Goal: Task Accomplishment & Management: Use online tool/utility

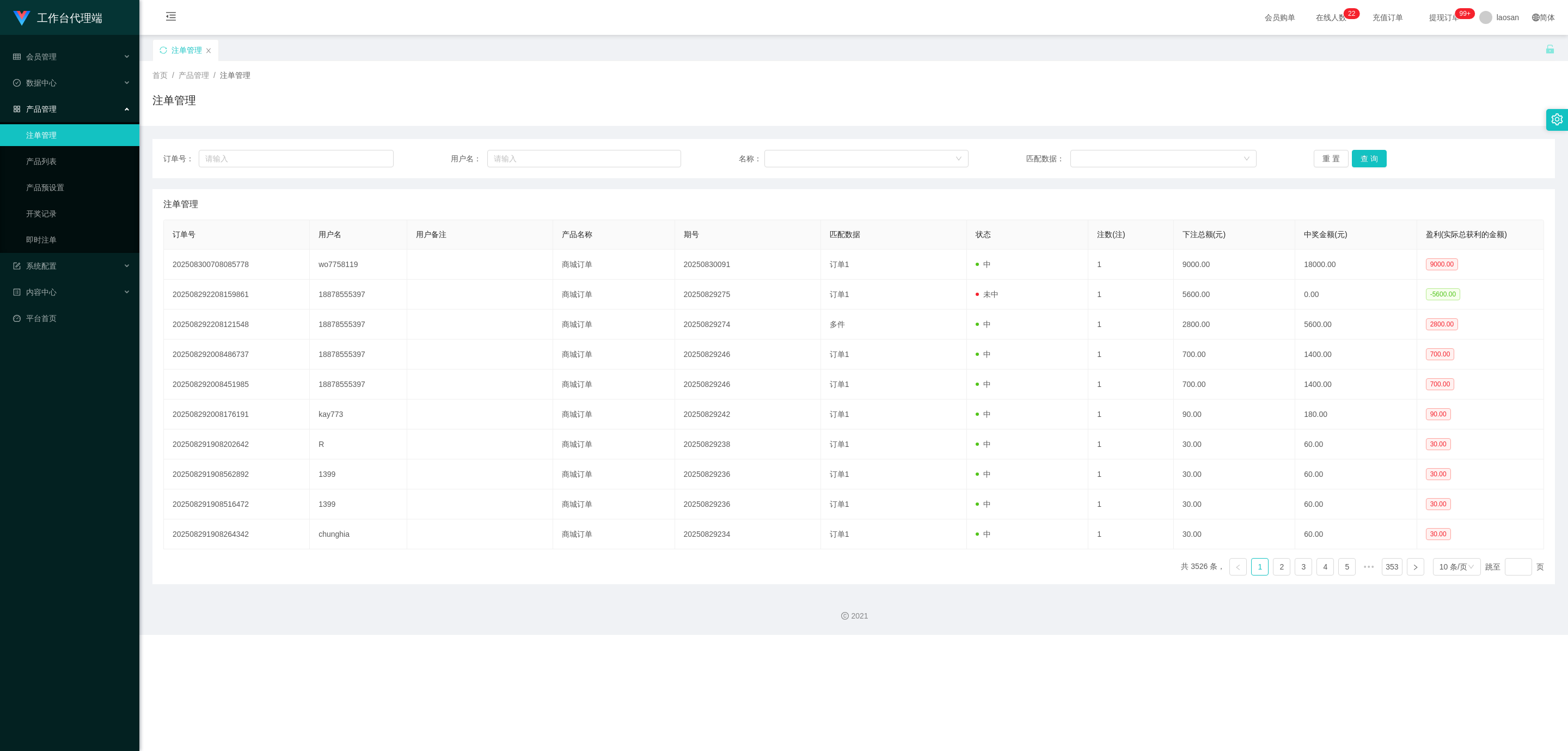
click at [366, 98] on div "注单管理" at bounding box center [854, 104] width 1403 height 25
click at [51, 182] on link "产品预设置" at bounding box center [78, 187] width 104 height 22
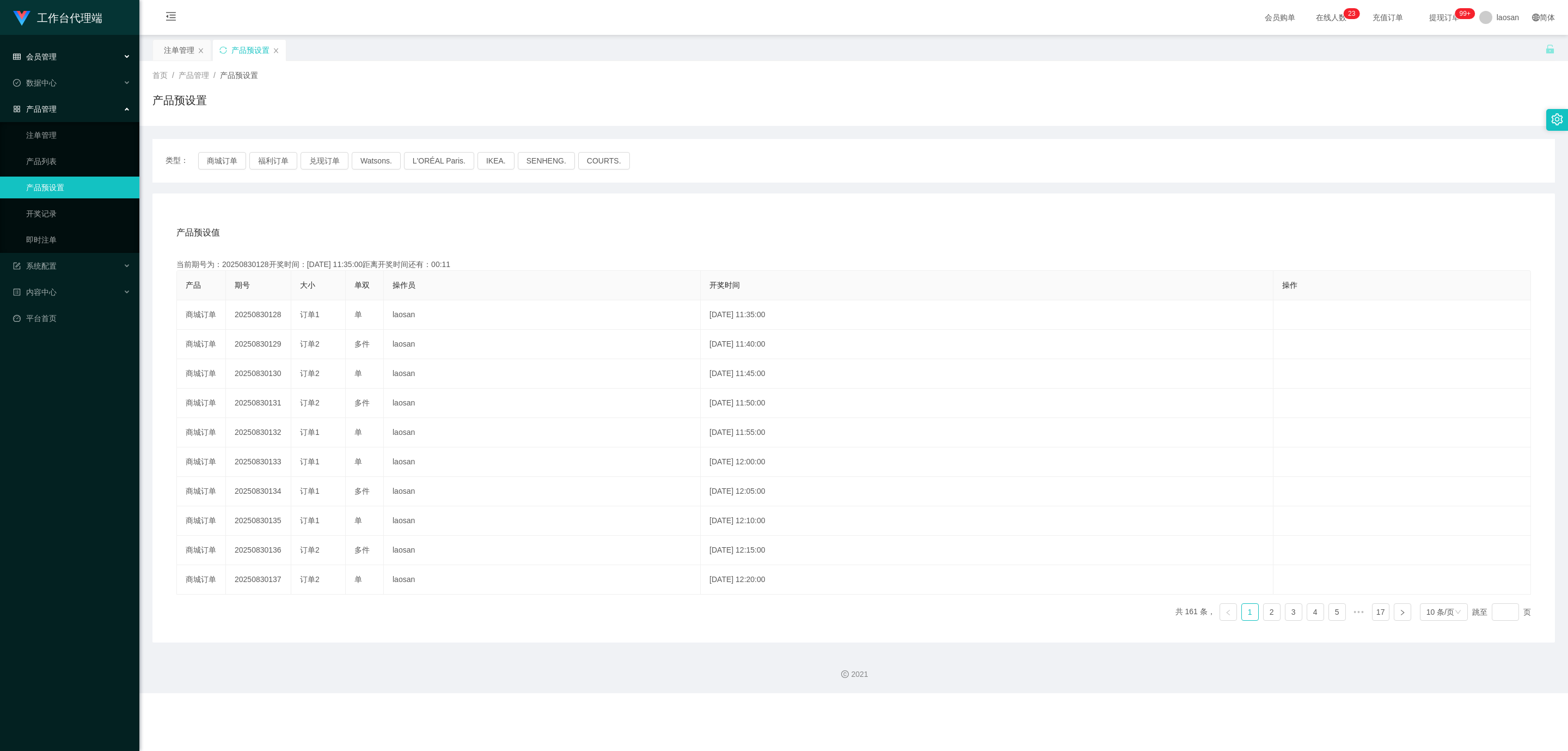
click at [72, 56] on div "会员管理" at bounding box center [70, 57] width 139 height 22
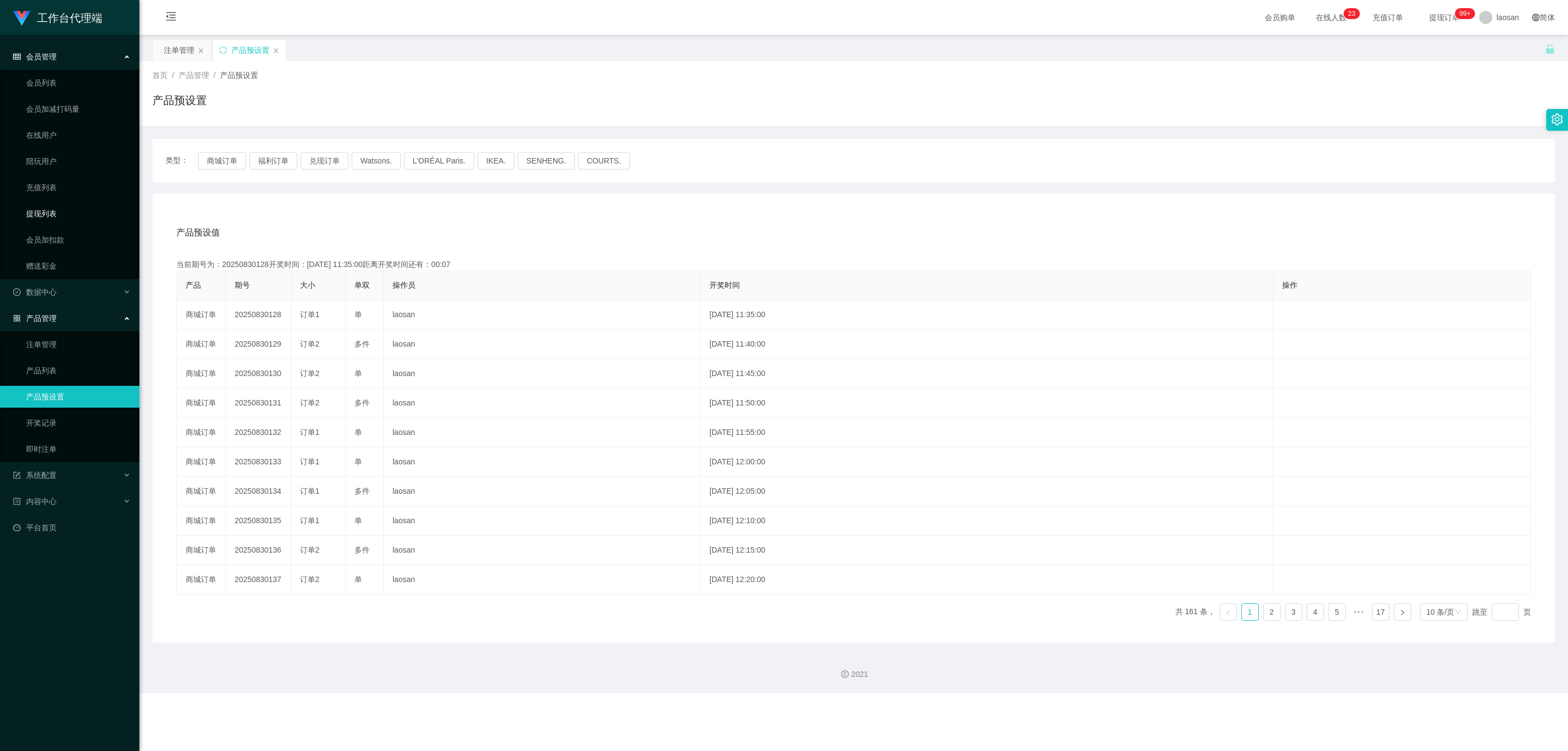
click at [49, 214] on link "提现列表" at bounding box center [78, 213] width 104 height 22
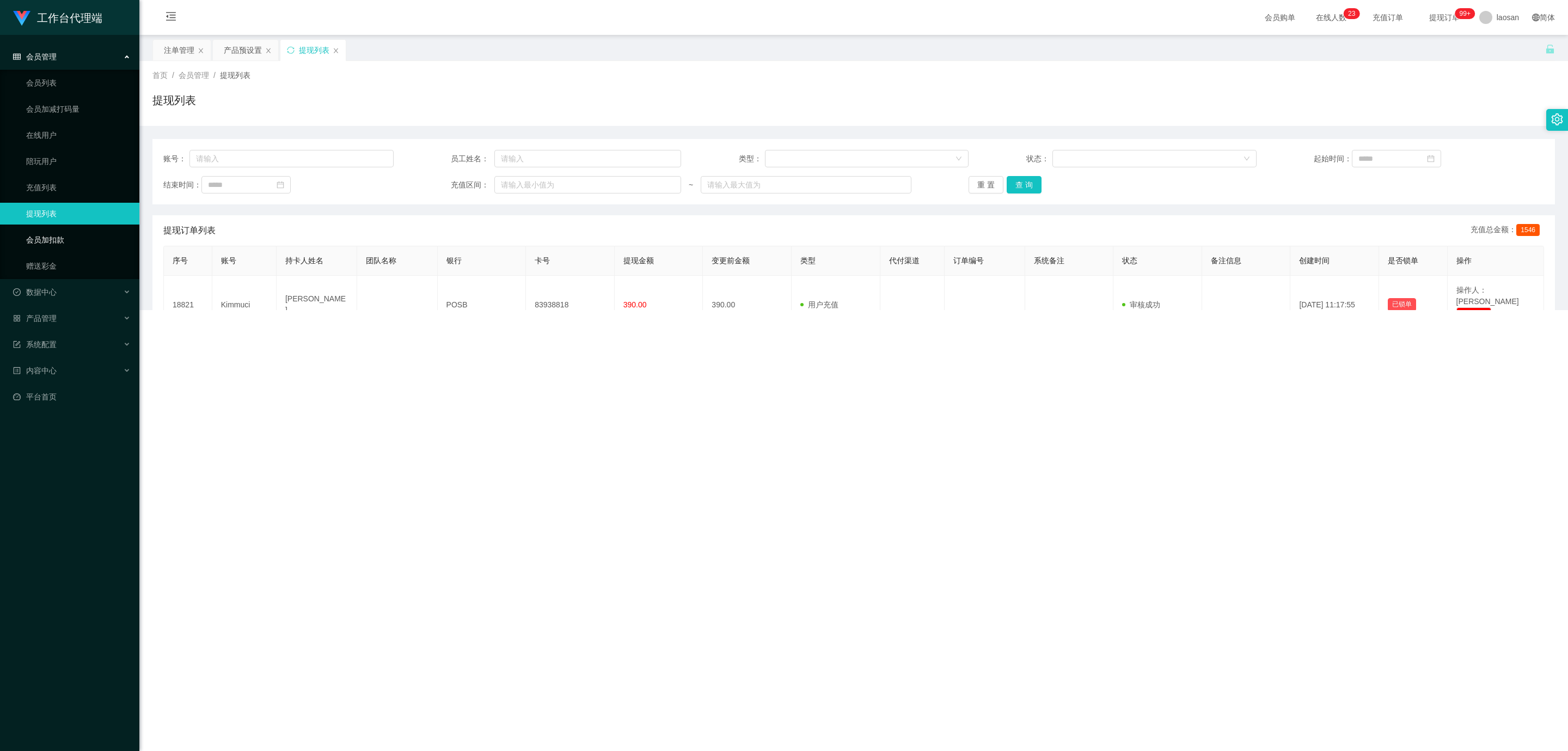
click at [49, 236] on link "会员加扣款" at bounding box center [78, 240] width 104 height 22
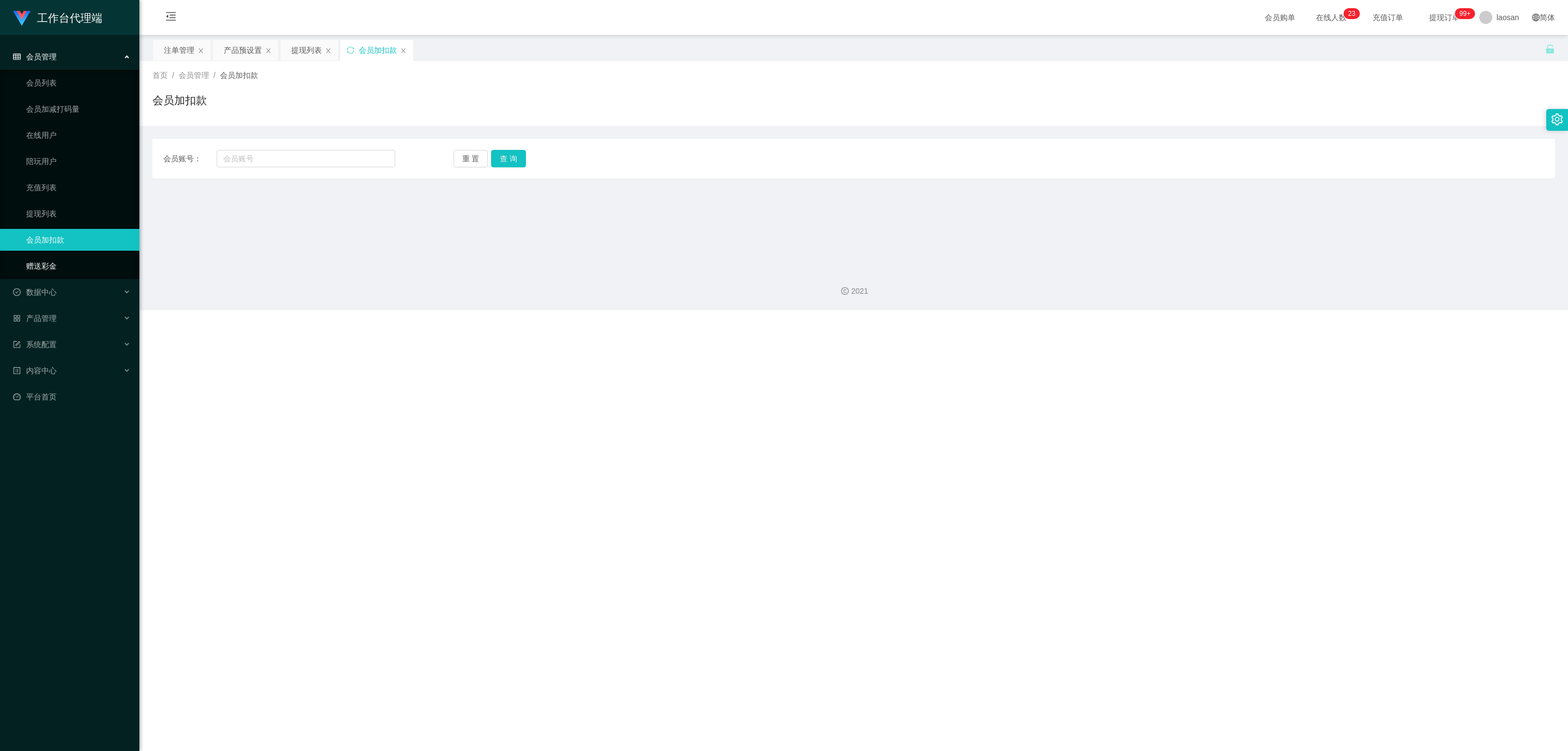
click at [46, 262] on link "赠送彩金" at bounding box center [78, 266] width 104 height 22
click at [237, 51] on div "产品预设置" at bounding box center [243, 49] width 38 height 21
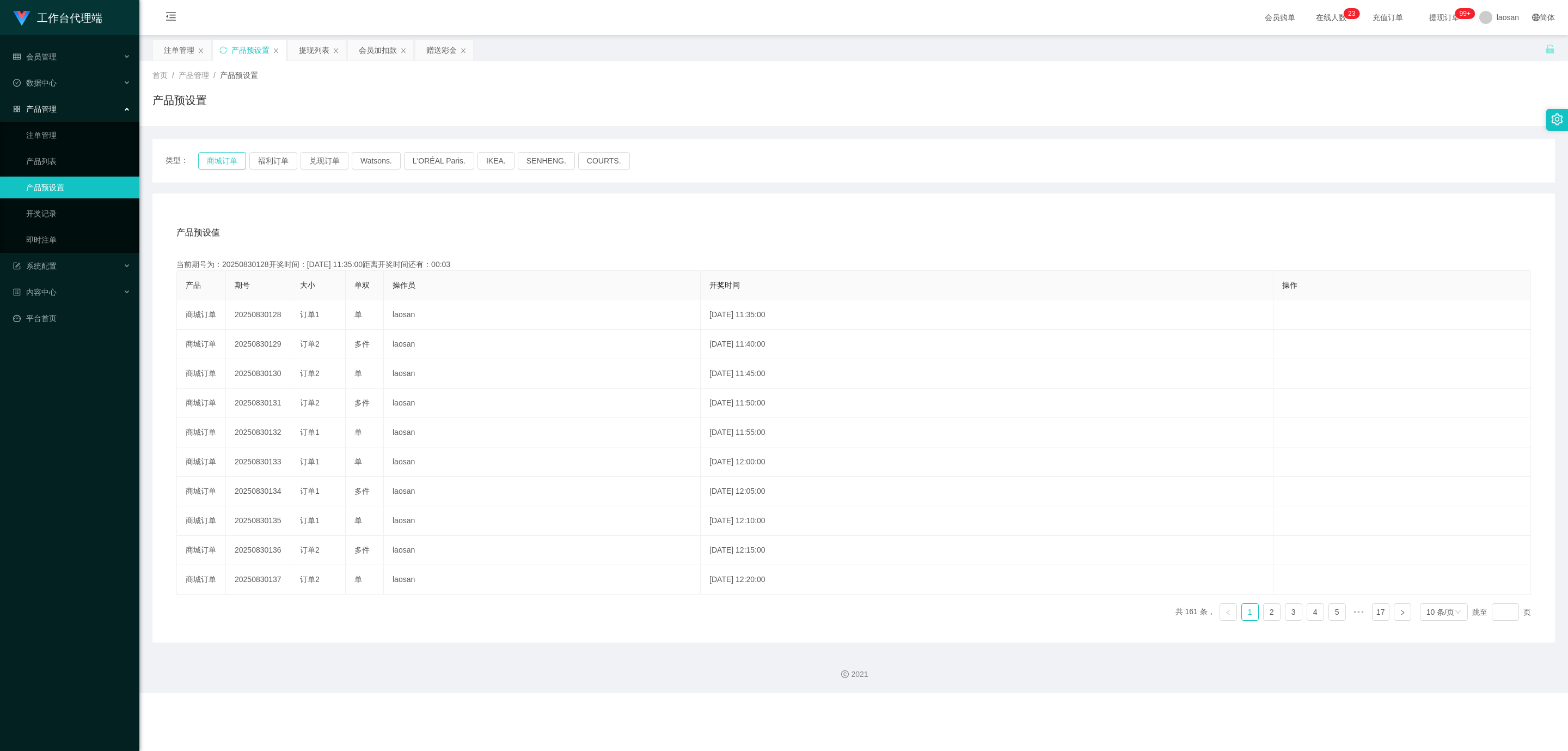
click at [226, 161] on button "商城订单" at bounding box center [222, 160] width 48 height 17
click at [224, 158] on button "商城订单" at bounding box center [222, 160] width 48 height 17
type button "k3wph"
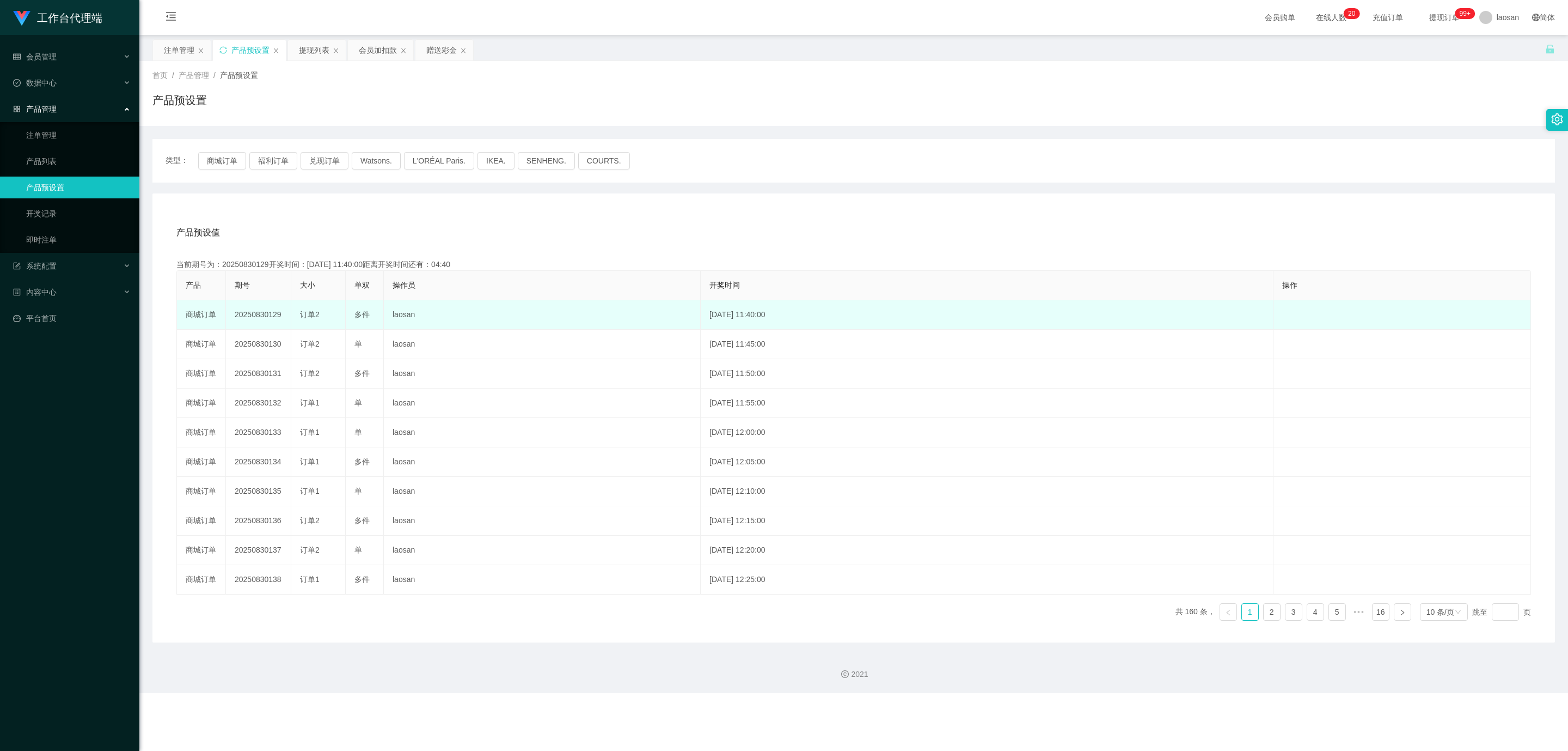
click at [247, 314] on td "20250830129" at bounding box center [258, 315] width 66 height 30
copy td "20250830129"
click at [257, 317] on td "20250830129" at bounding box center [258, 315] width 66 height 30
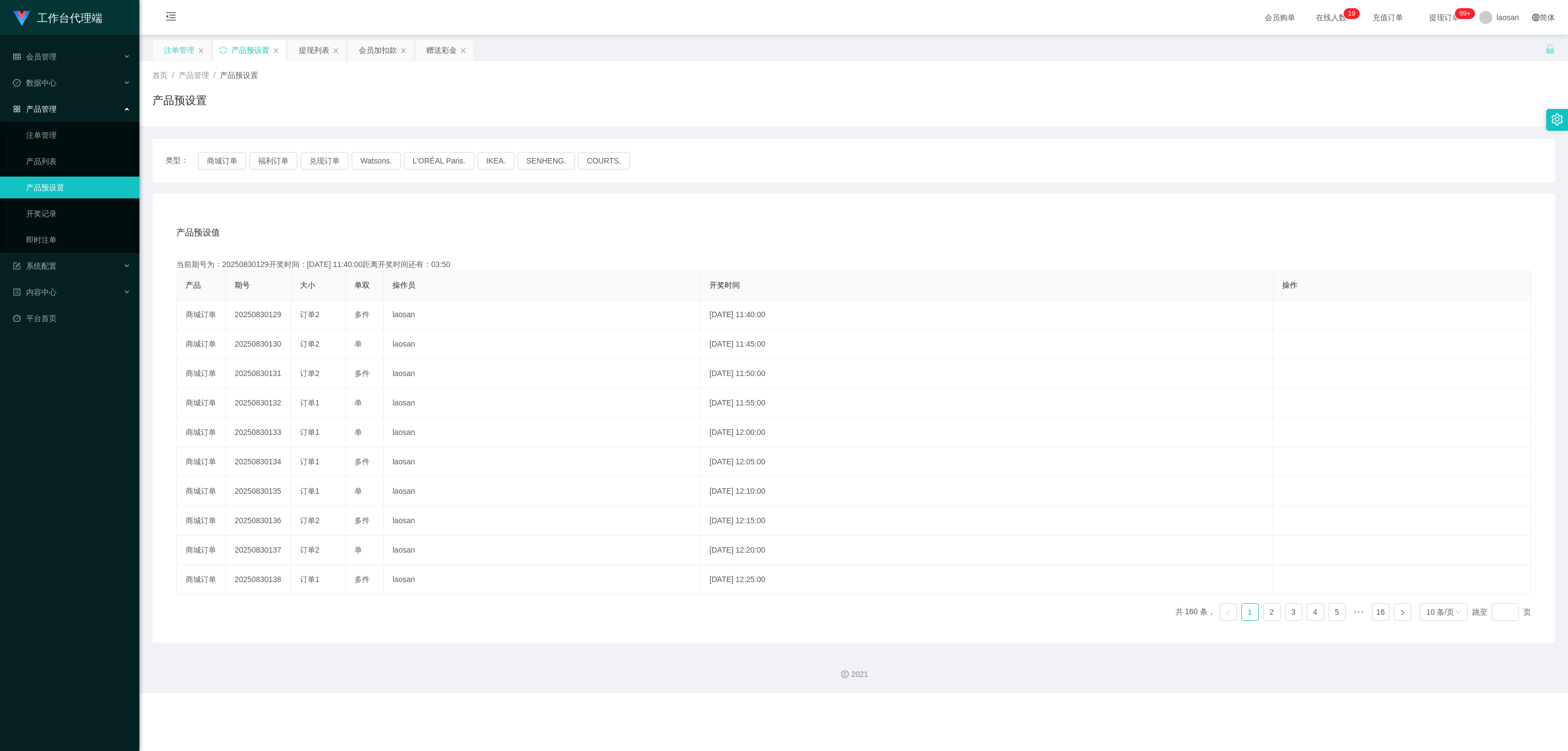
click at [181, 46] on div "注单管理" at bounding box center [179, 49] width 30 height 21
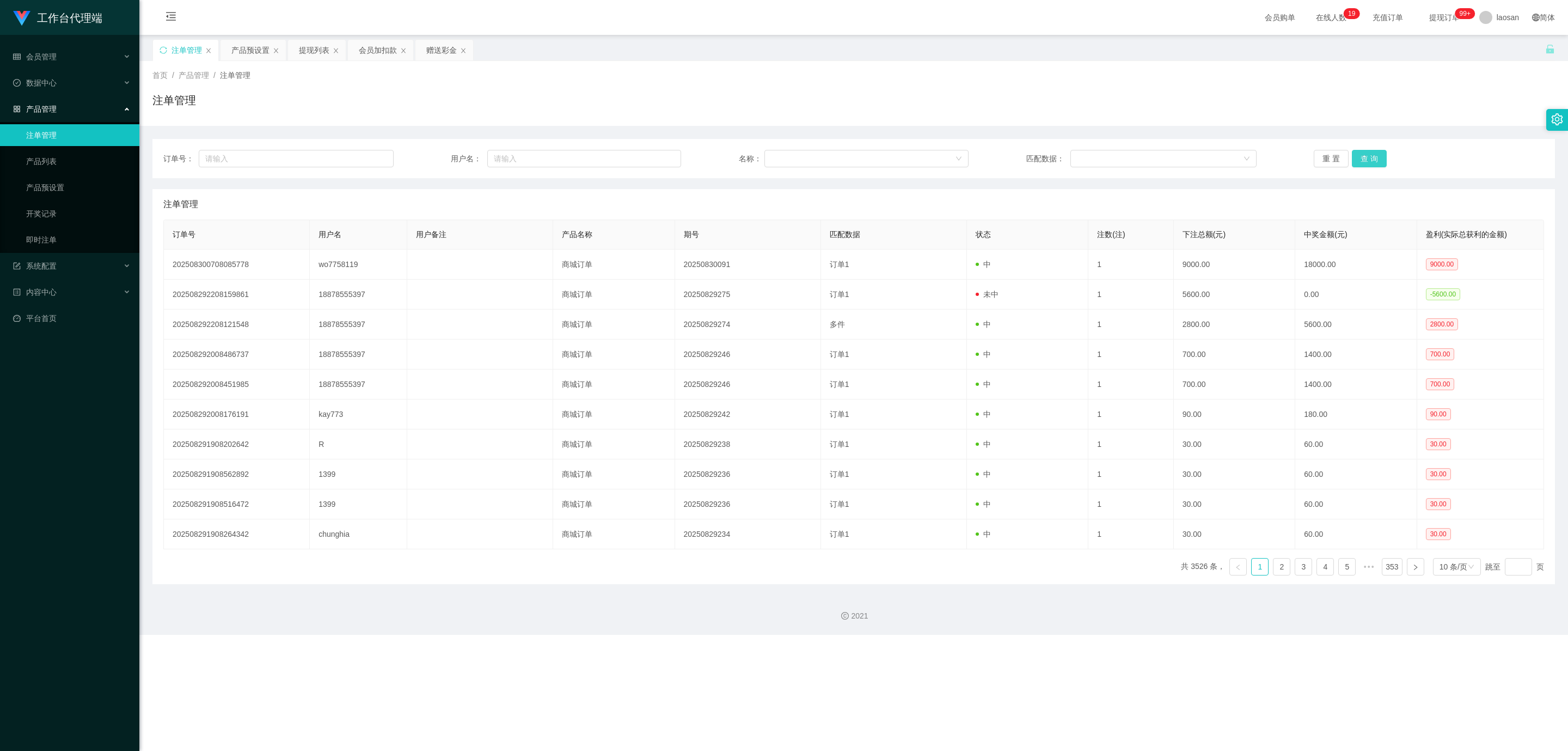
click at [1364, 153] on button "查 询" at bounding box center [1369, 158] width 34 height 17
click at [962, 84] on div "首页 / 产品管理 / 注单管理 / 注单管理" at bounding box center [854, 94] width 1403 height 48
click at [1360, 159] on button "查 询" at bounding box center [1369, 158] width 34 height 17
click at [1365, 162] on button "查 询" at bounding box center [1369, 158] width 34 height 17
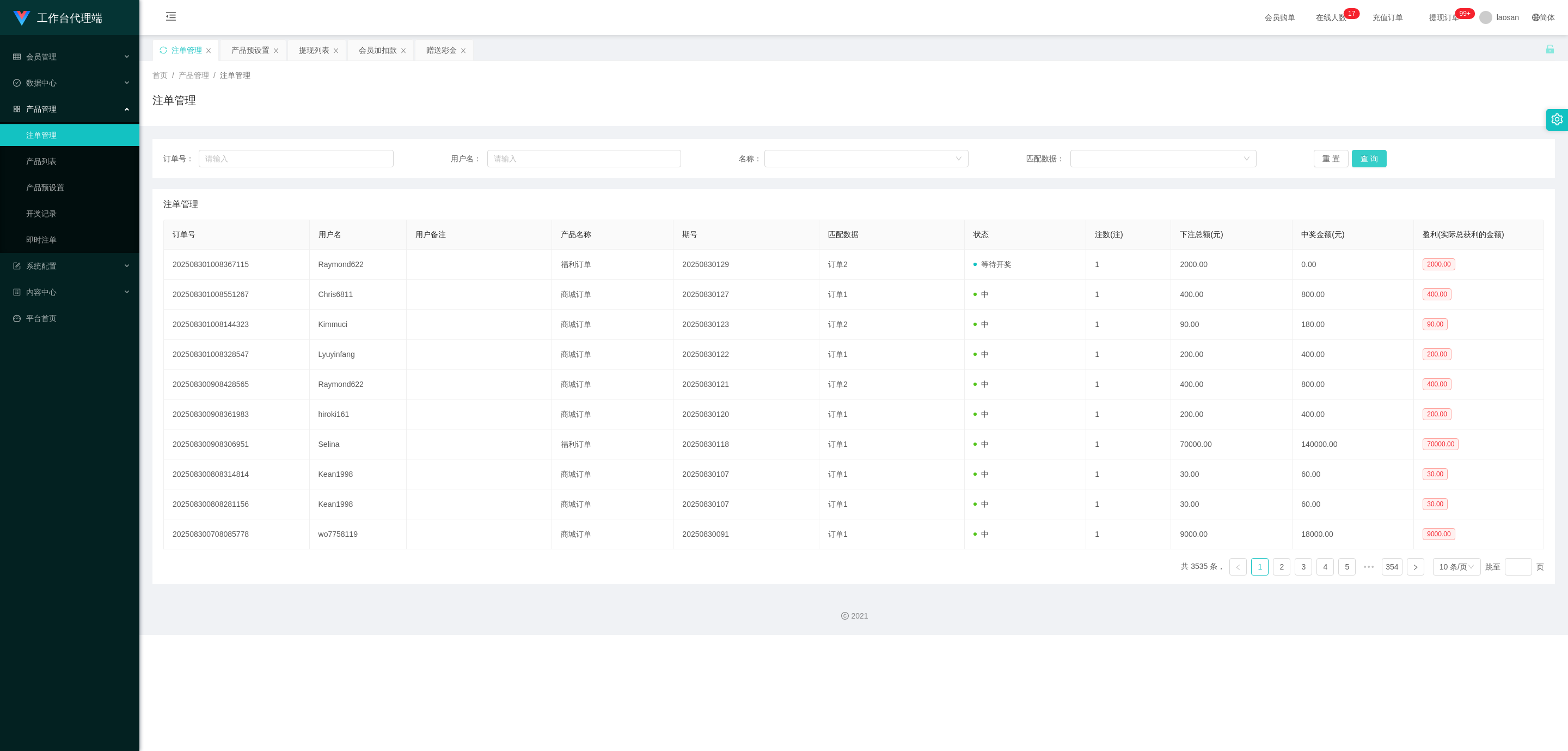
click at [1365, 162] on button "查 询" at bounding box center [1369, 158] width 34 height 17
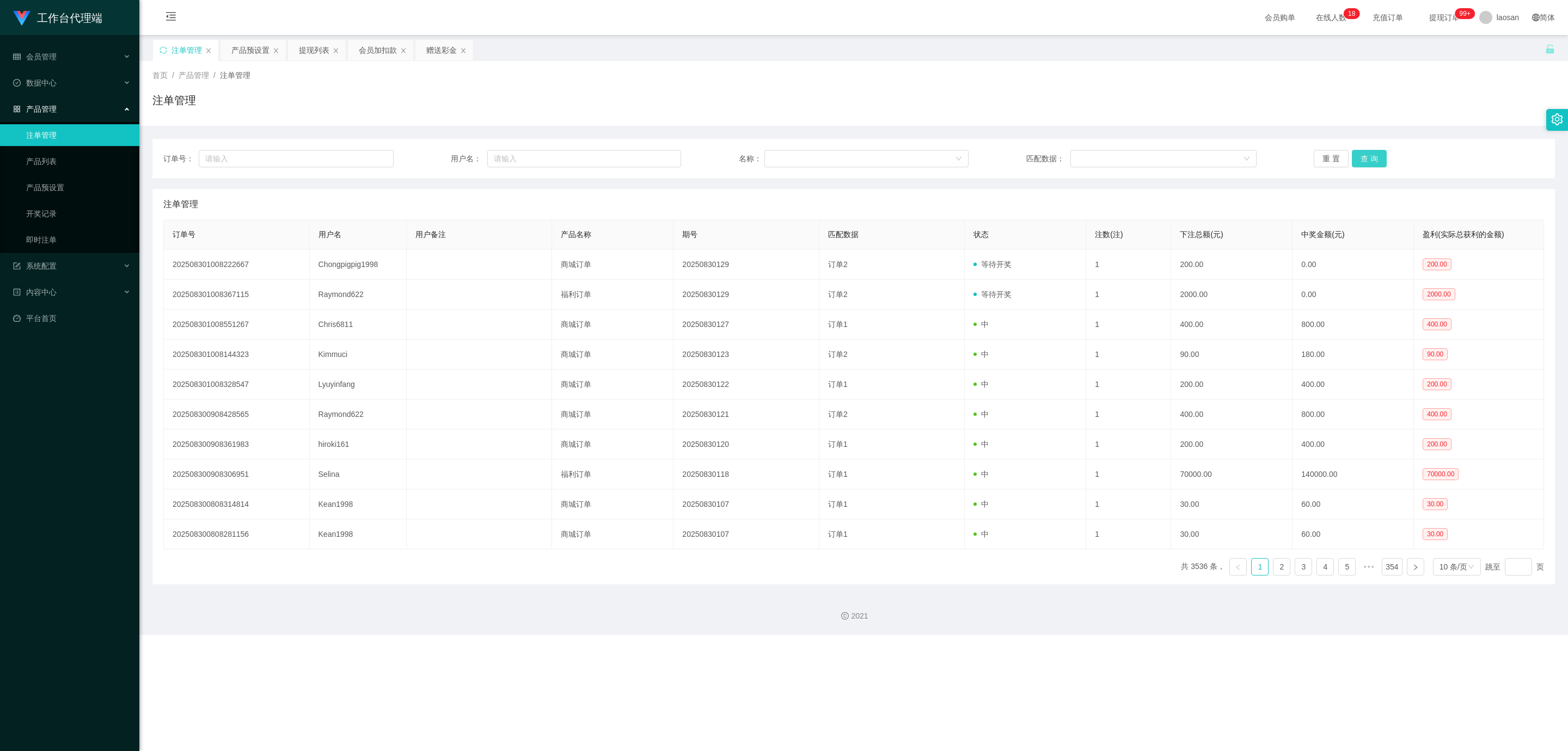
click at [1374, 159] on button "查 询" at bounding box center [1369, 158] width 34 height 17
click at [1374, 159] on button "查 询" at bounding box center [1375, 158] width 47 height 17
click at [1368, 153] on button "查 询" at bounding box center [1369, 158] width 34 height 17
click at [1368, 162] on button "查 询" at bounding box center [1369, 158] width 34 height 17
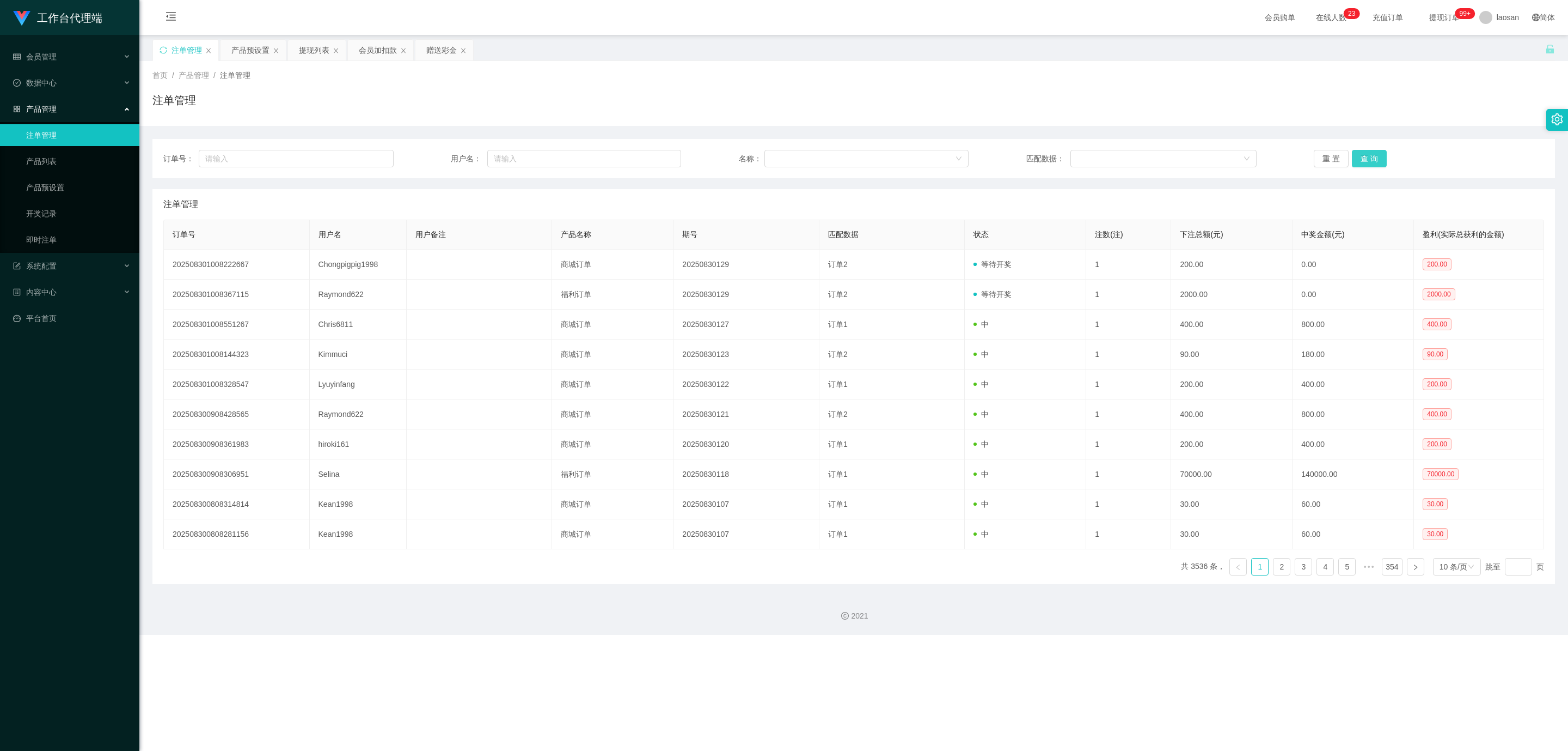
click at [1368, 162] on button "查 询" at bounding box center [1369, 158] width 34 height 17
click at [1368, 162] on div "重 置 查 询" at bounding box center [1429, 158] width 231 height 17
click at [1368, 162] on button "查 询" at bounding box center [1369, 158] width 34 height 17
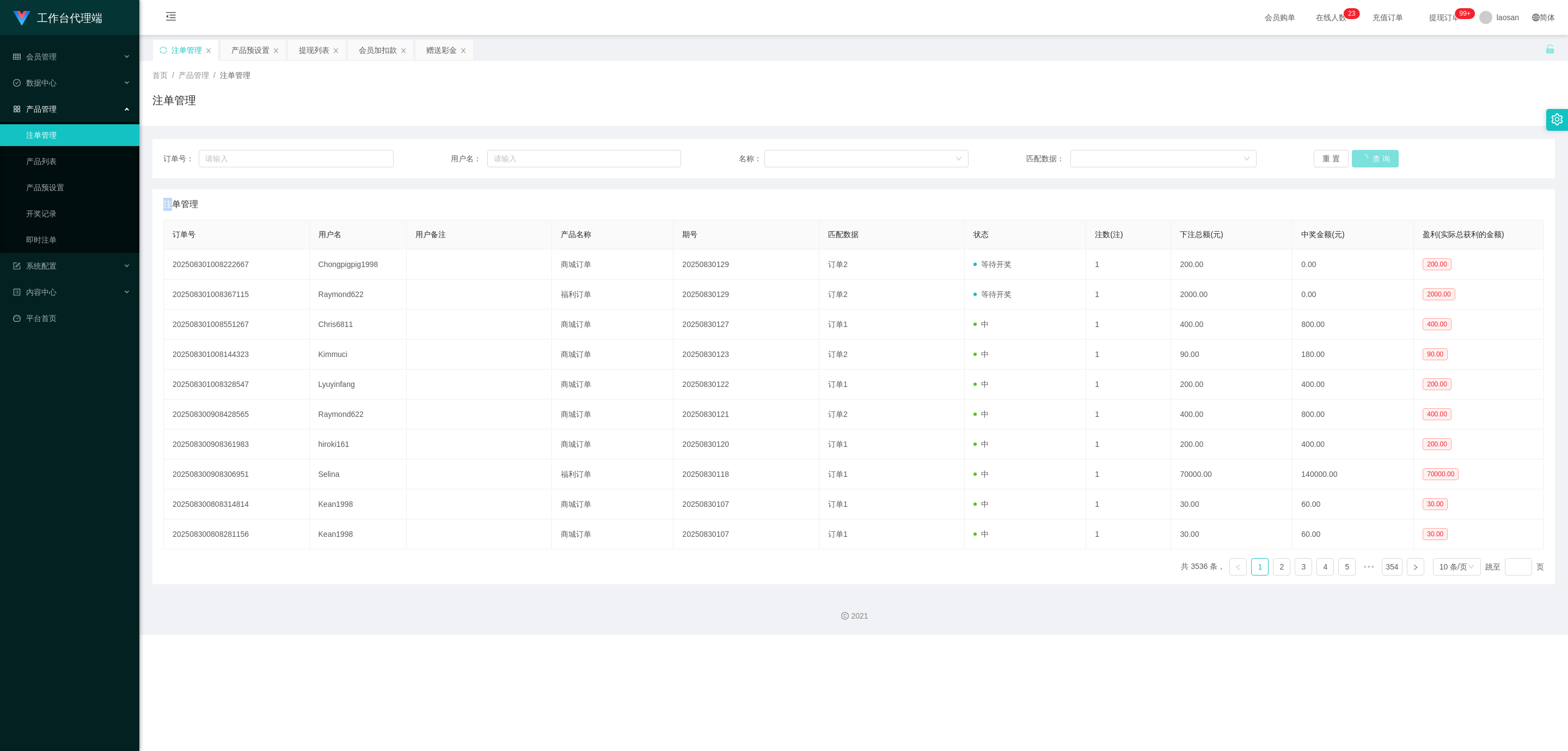
click at [1368, 162] on button "查 询" at bounding box center [1375, 158] width 47 height 17
click at [1368, 162] on div "重 置 查 询" at bounding box center [1429, 158] width 231 height 17
click at [1368, 162] on button "查 询" at bounding box center [1369, 158] width 34 height 17
click at [1365, 163] on button "查 询" at bounding box center [1369, 158] width 34 height 17
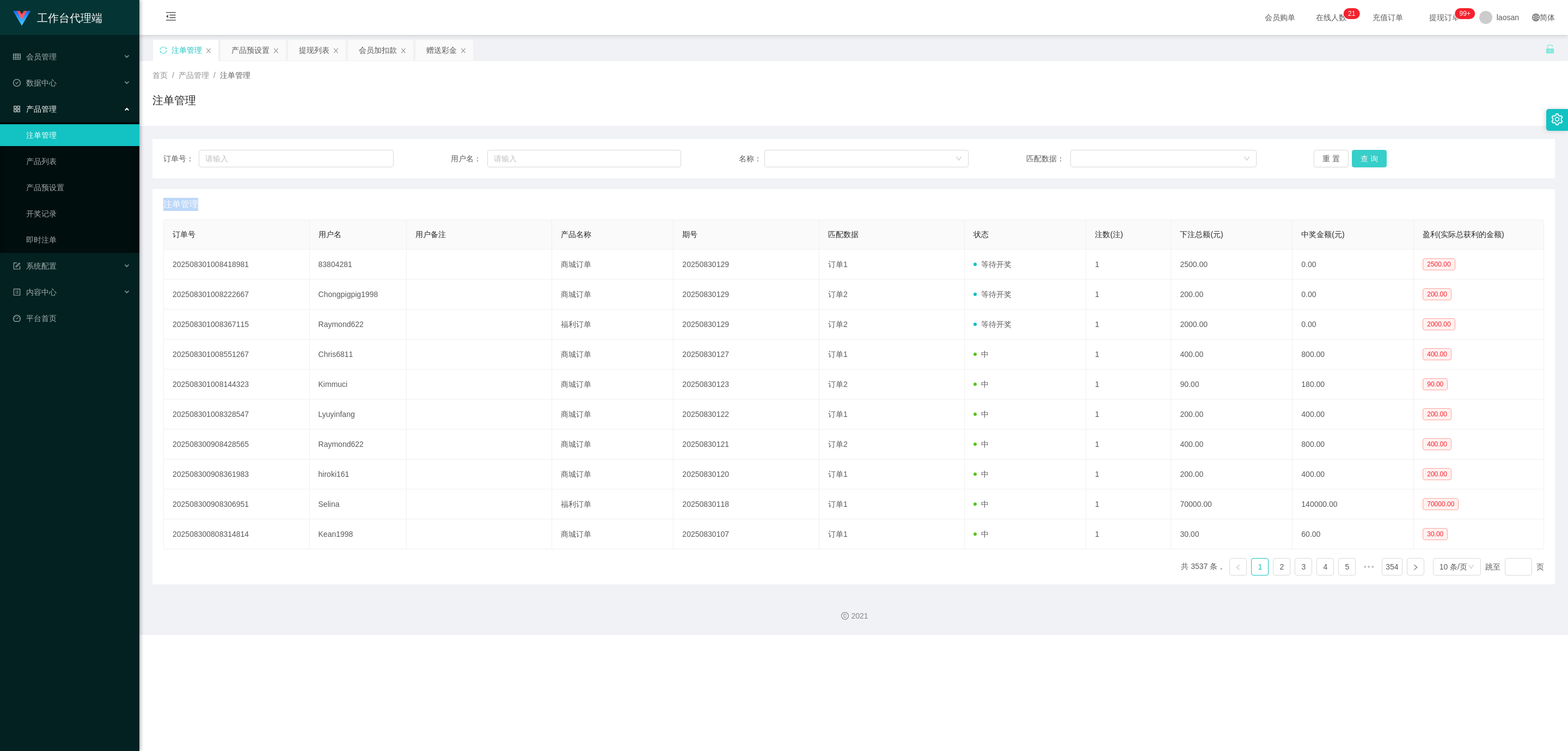
click at [1365, 163] on button "查 询" at bounding box center [1369, 158] width 34 height 17
click at [1383, 153] on div "重 置 查 询" at bounding box center [1429, 158] width 231 height 17
click at [1356, 156] on button "查 询" at bounding box center [1369, 158] width 34 height 17
click at [245, 46] on div "产品预设置" at bounding box center [250, 49] width 38 height 21
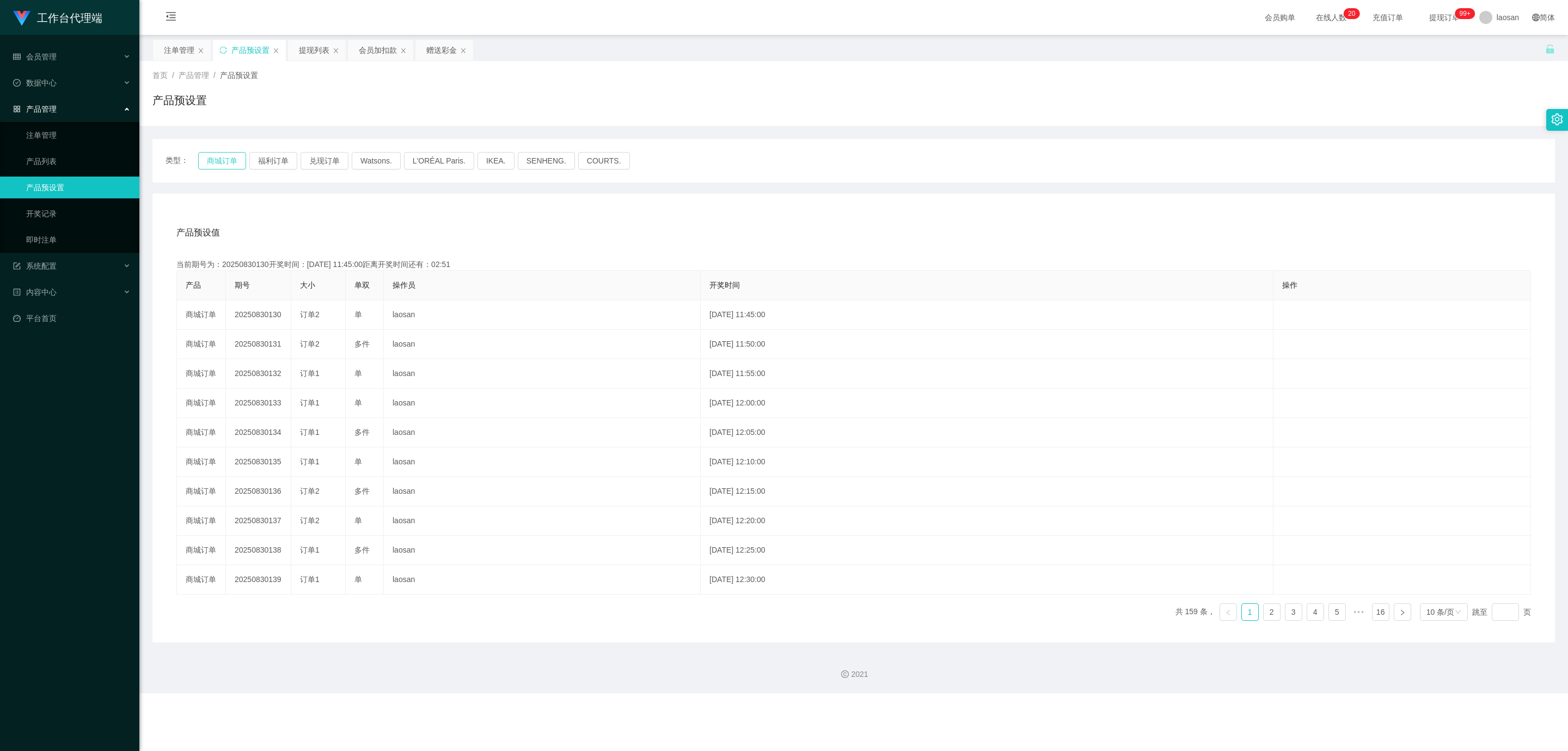
click at [222, 159] on button "商城订单" at bounding box center [222, 160] width 48 height 17
click at [177, 53] on div "注单管理" at bounding box center [179, 49] width 30 height 21
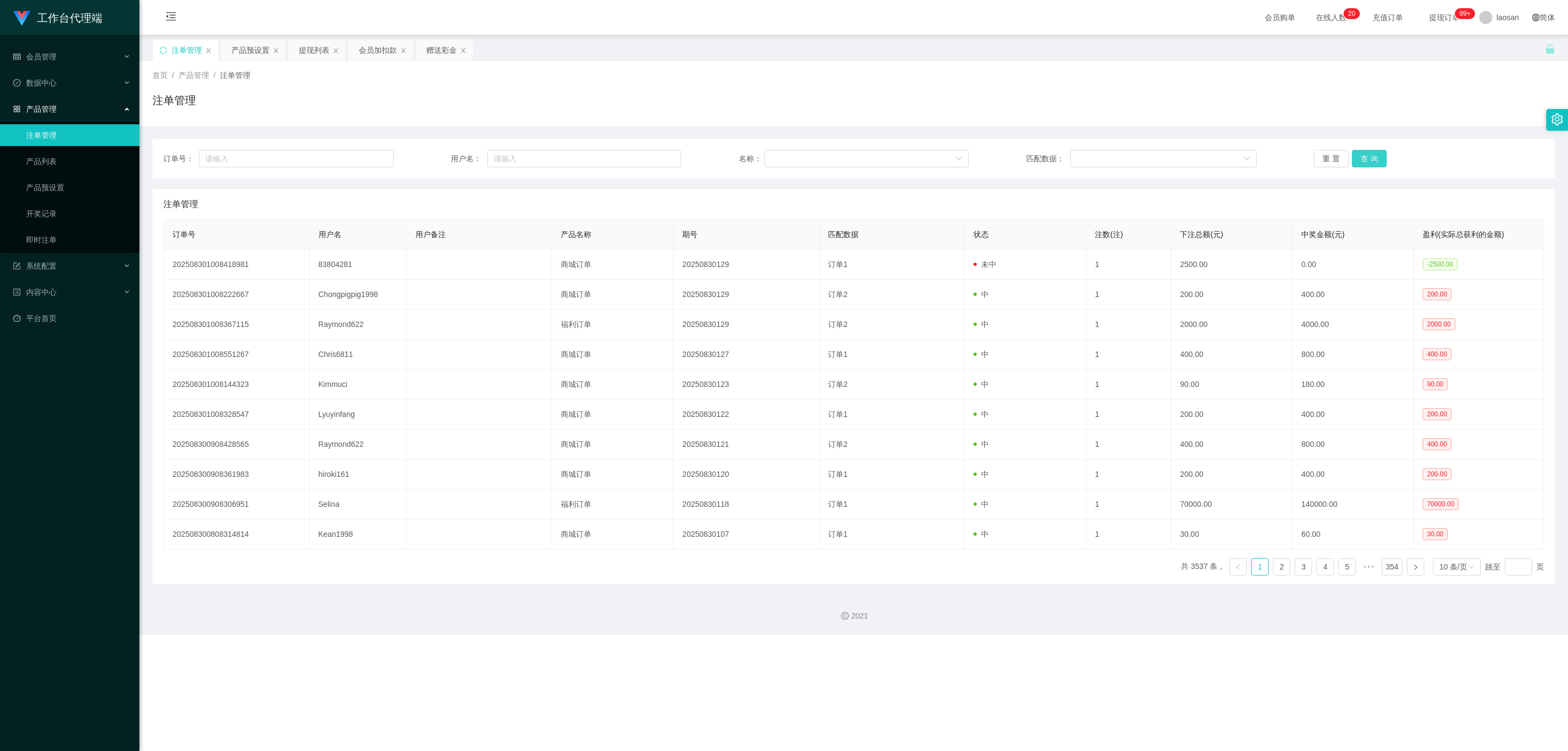
click at [1373, 154] on button "查 询" at bounding box center [1369, 158] width 34 height 17
click at [433, 53] on div "赠送彩金" at bounding box center [441, 49] width 30 height 21
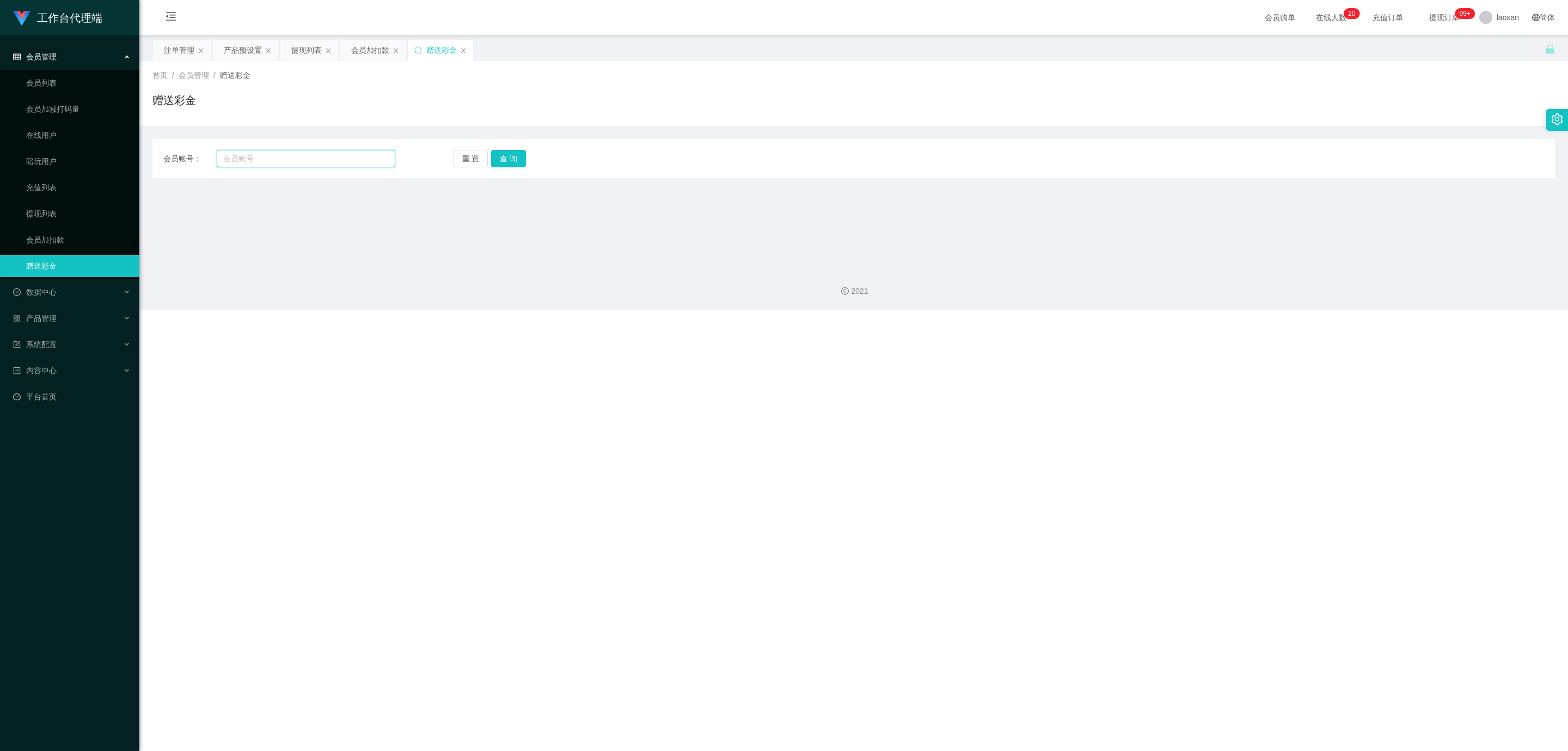
click at [327, 156] on input "text" at bounding box center [306, 158] width 179 height 17
paste input "83804281"
type input "83804281"
click at [513, 158] on button "查 询" at bounding box center [509, 158] width 34 height 17
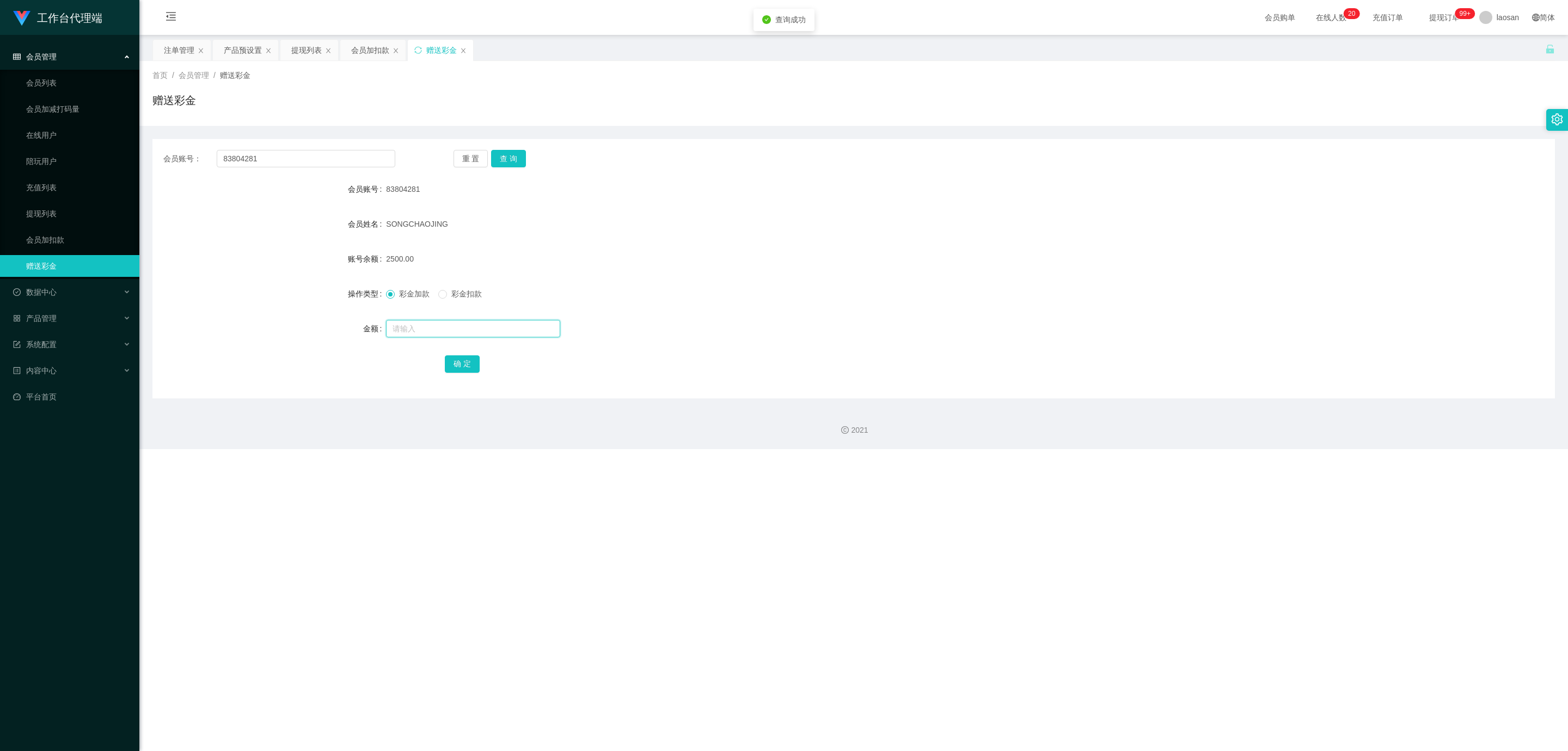
click at [459, 327] on input "text" at bounding box center [473, 328] width 174 height 17
type input "5000"
click at [469, 361] on button "确 定" at bounding box center [462, 364] width 34 height 17
click at [712, 305] on form "会员账号 83804281 会员姓名 SONGCHAOJING 账号余额 7500.00 操作类型 彩金加款 彩金扣款 金额 确 定" at bounding box center [854, 276] width 1403 height 196
